Goal: Task Accomplishment & Management: Manage account settings

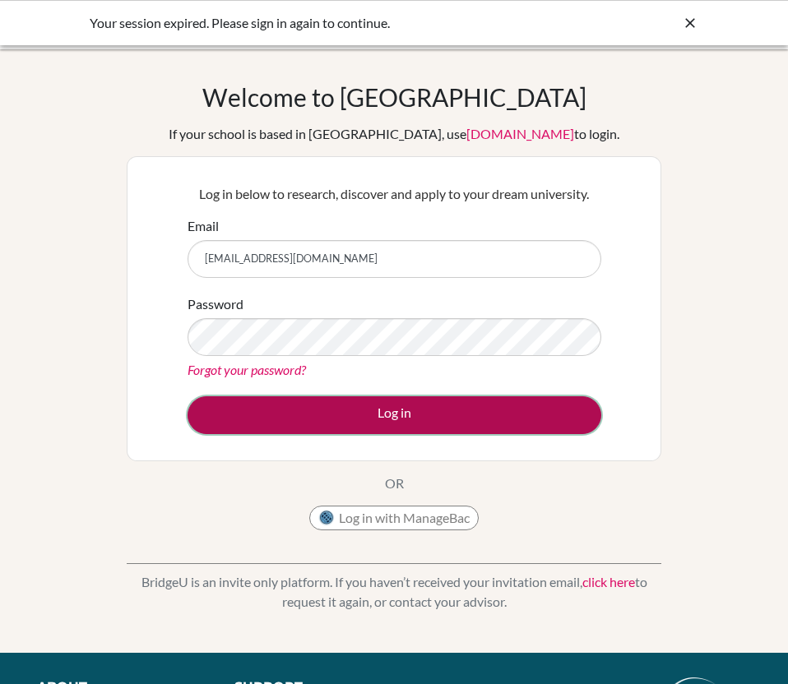
click at [473, 433] on button "Log in" at bounding box center [395, 415] width 414 height 38
click at [414, 422] on button "Log in" at bounding box center [395, 415] width 414 height 38
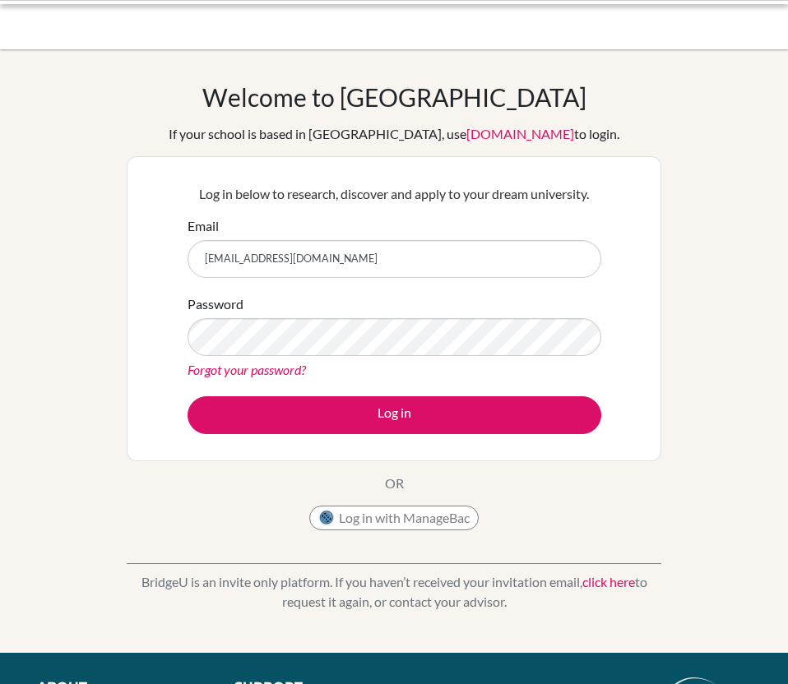
click at [428, 414] on button "Log in" at bounding box center [395, 415] width 414 height 38
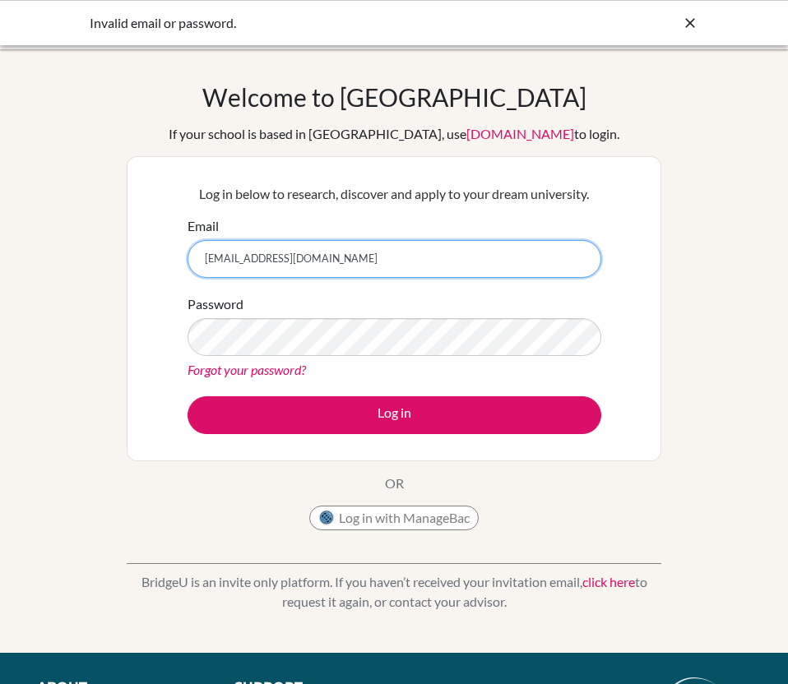
type input "1900119@dishs.tp.edu.tw"
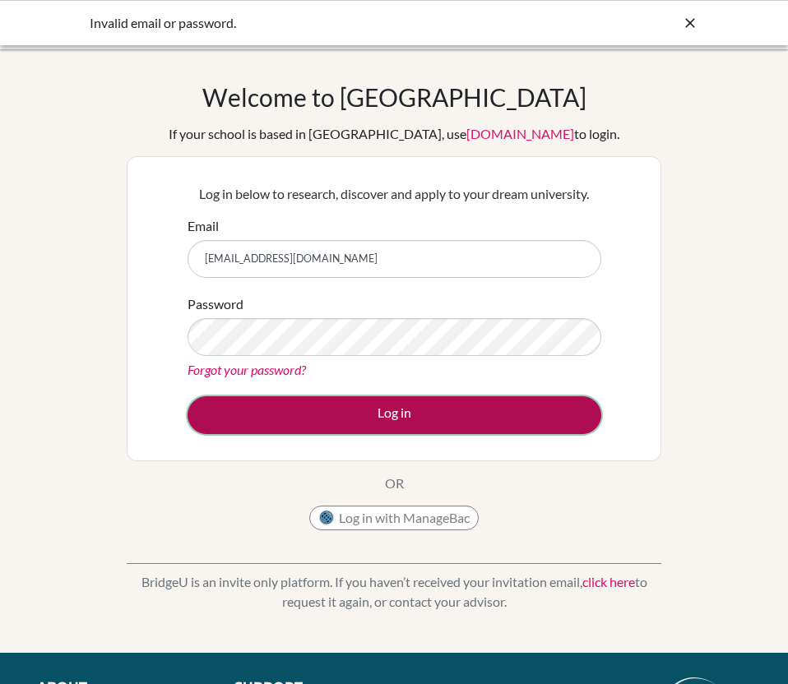
click at [421, 402] on button "Log in" at bounding box center [395, 415] width 414 height 38
